Goal: Navigation & Orientation: Find specific page/section

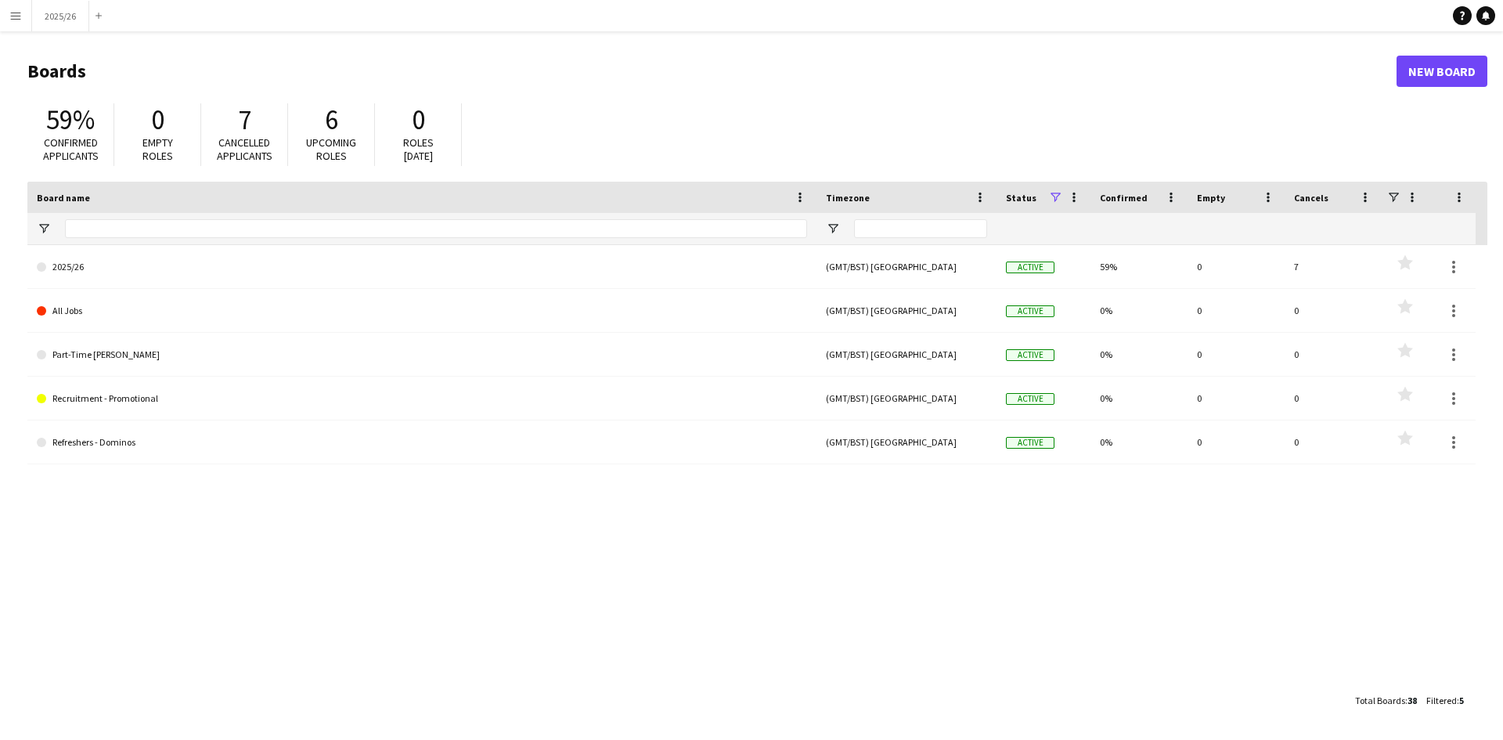
click at [16, 21] on app-icon "Menu" at bounding box center [15, 15] width 13 height 13
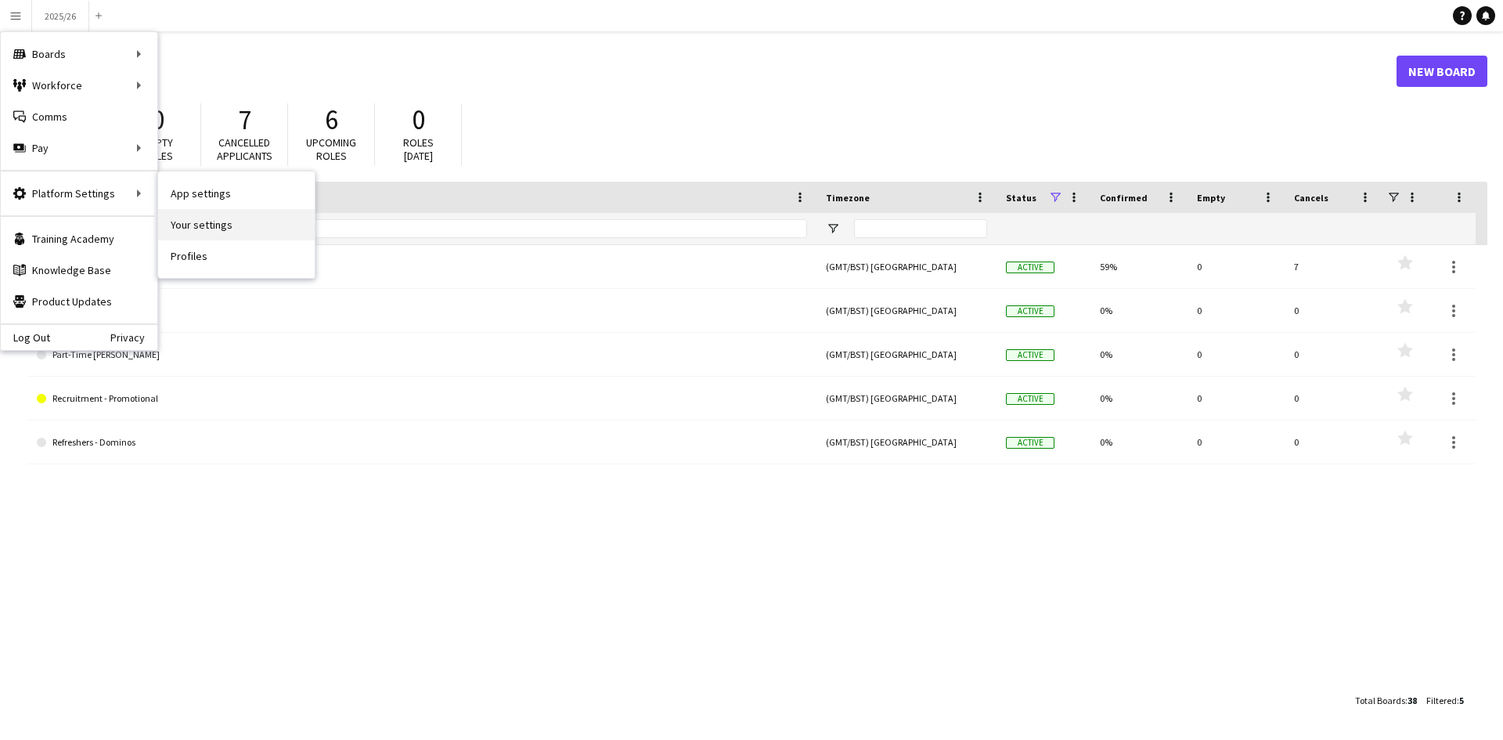
click at [205, 218] on link "Your settings" at bounding box center [236, 224] width 157 height 31
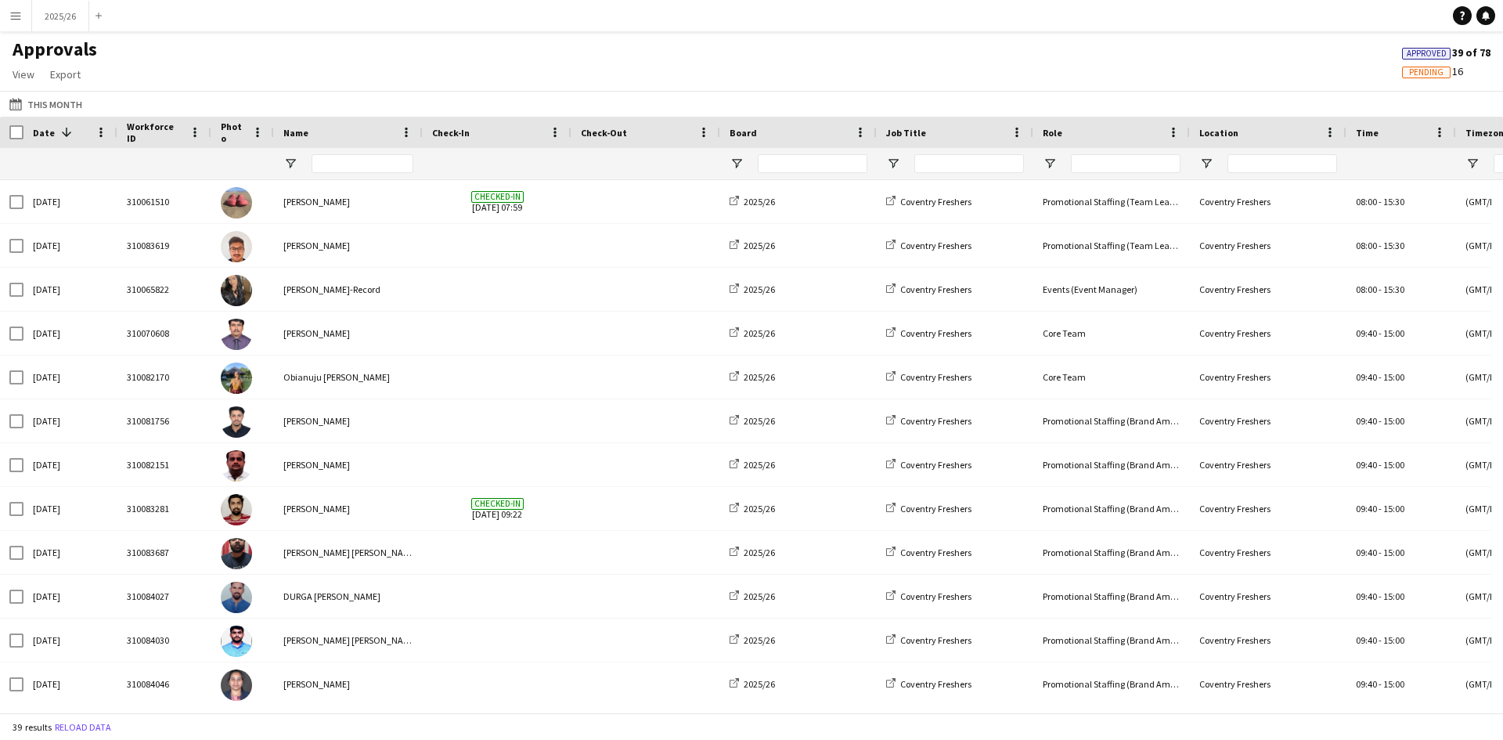
click at [20, 9] on app-icon "Menu" at bounding box center [15, 15] width 13 height 13
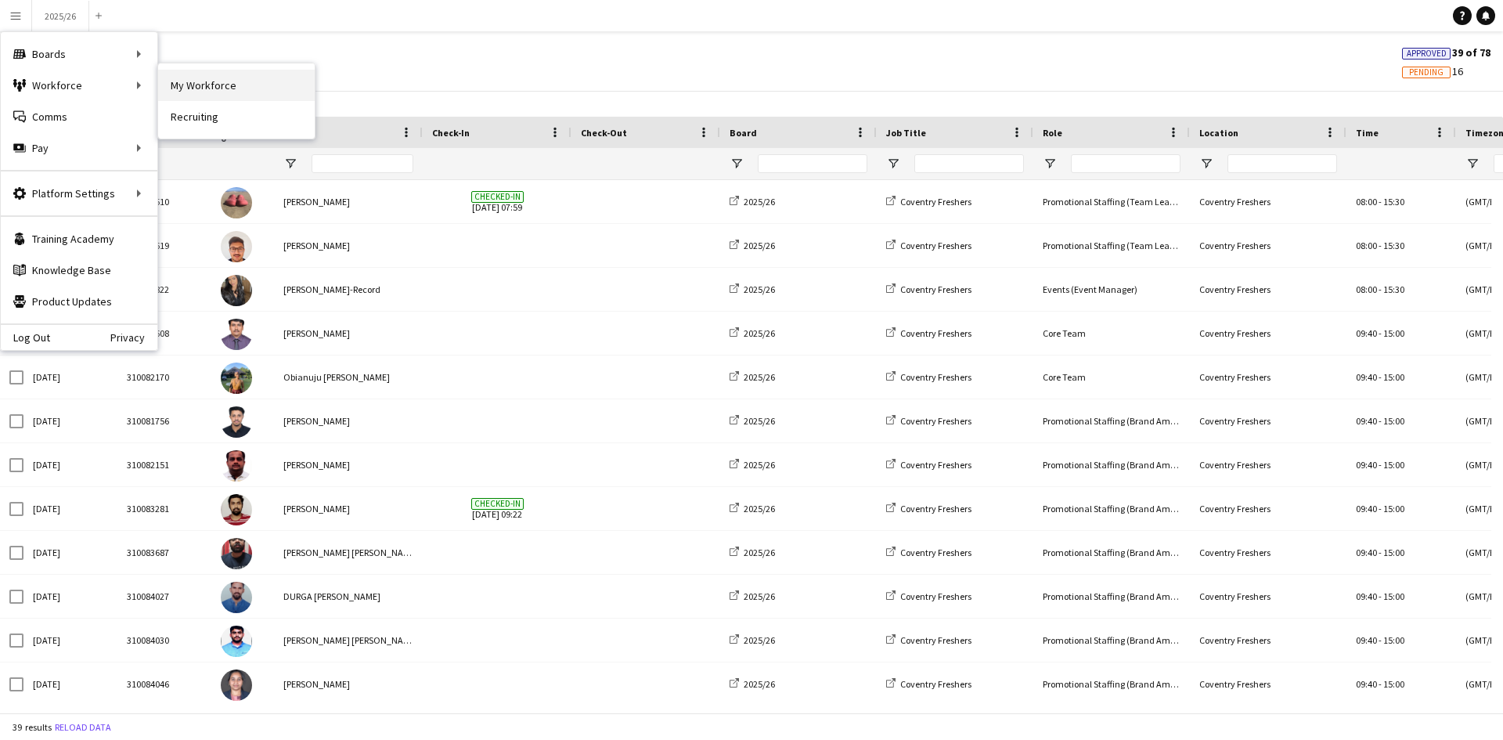
click at [175, 84] on link "My Workforce" at bounding box center [236, 85] width 157 height 31
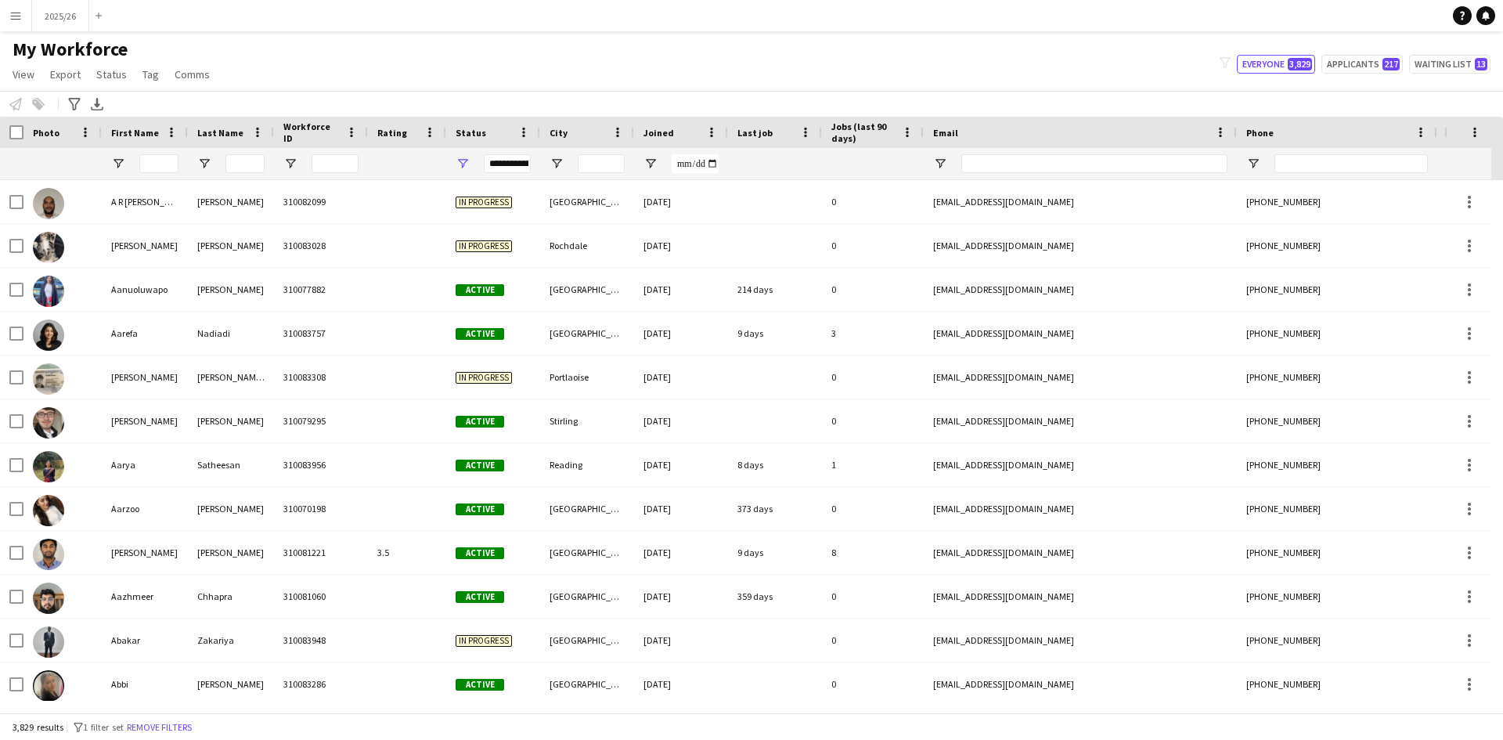
click at [20, 22] on button "Menu" at bounding box center [15, 15] width 31 height 31
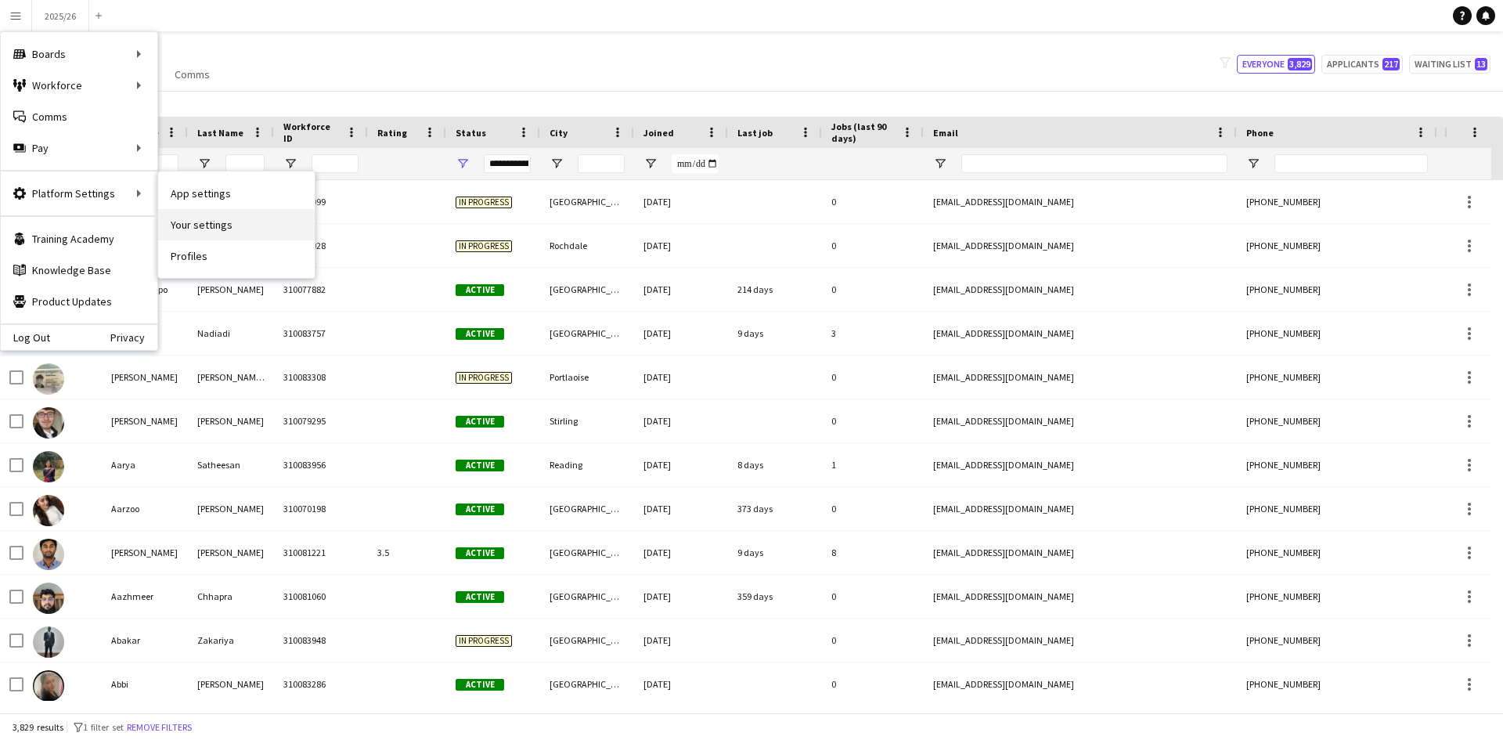
click at [216, 229] on link "Your settings" at bounding box center [236, 224] width 157 height 31
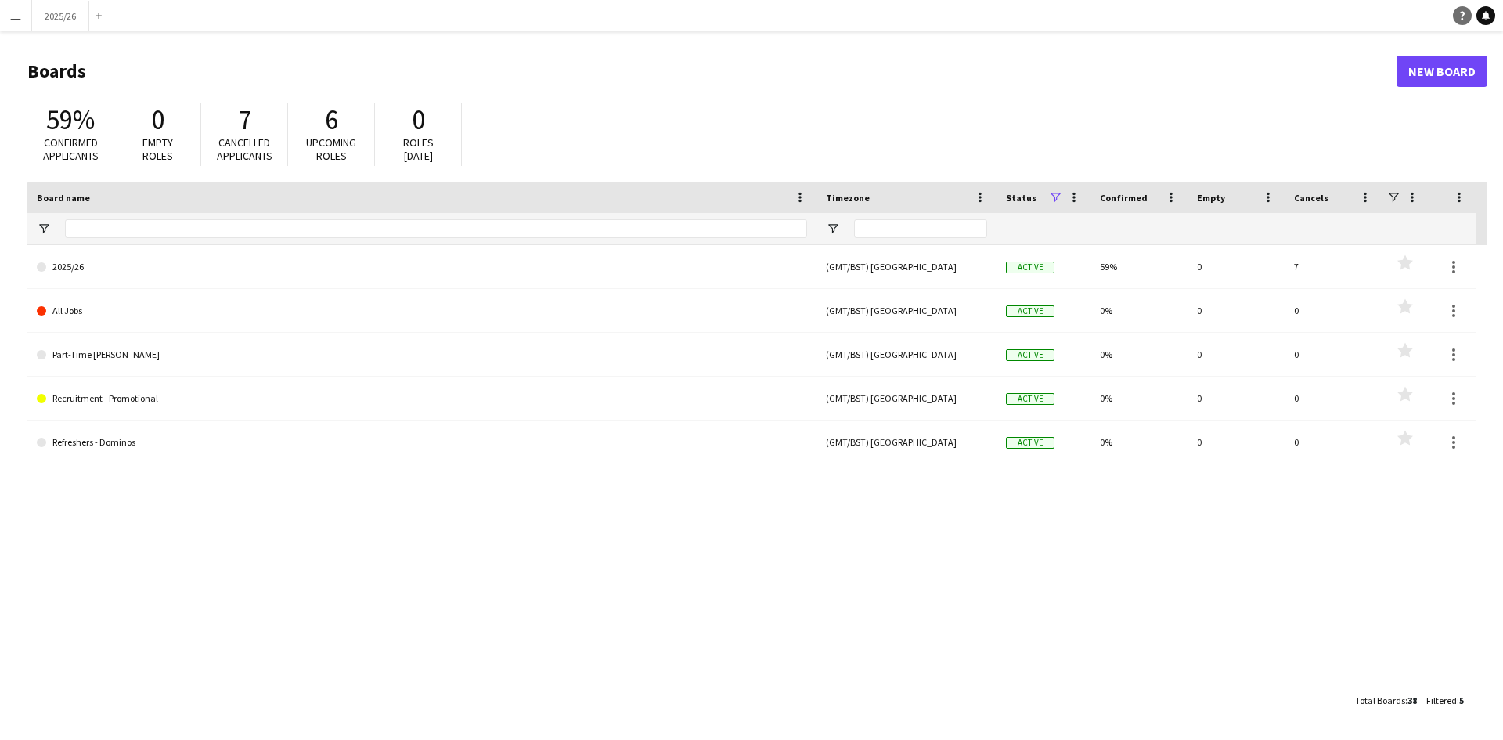
click at [1460, 11] on icon "Help" at bounding box center [1462, 15] width 9 height 9
